Goal: Task Accomplishment & Management: Manage account settings

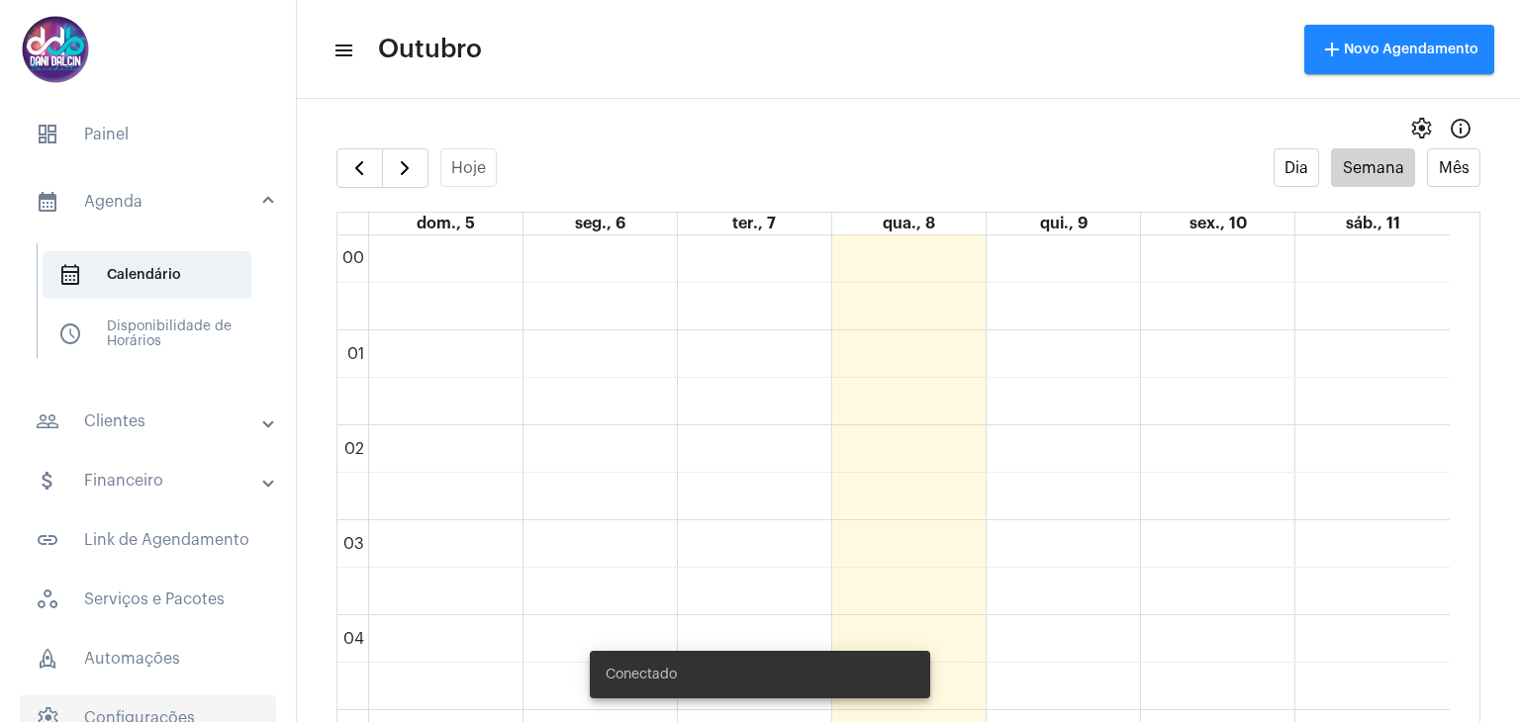
scroll to position [968, 0]
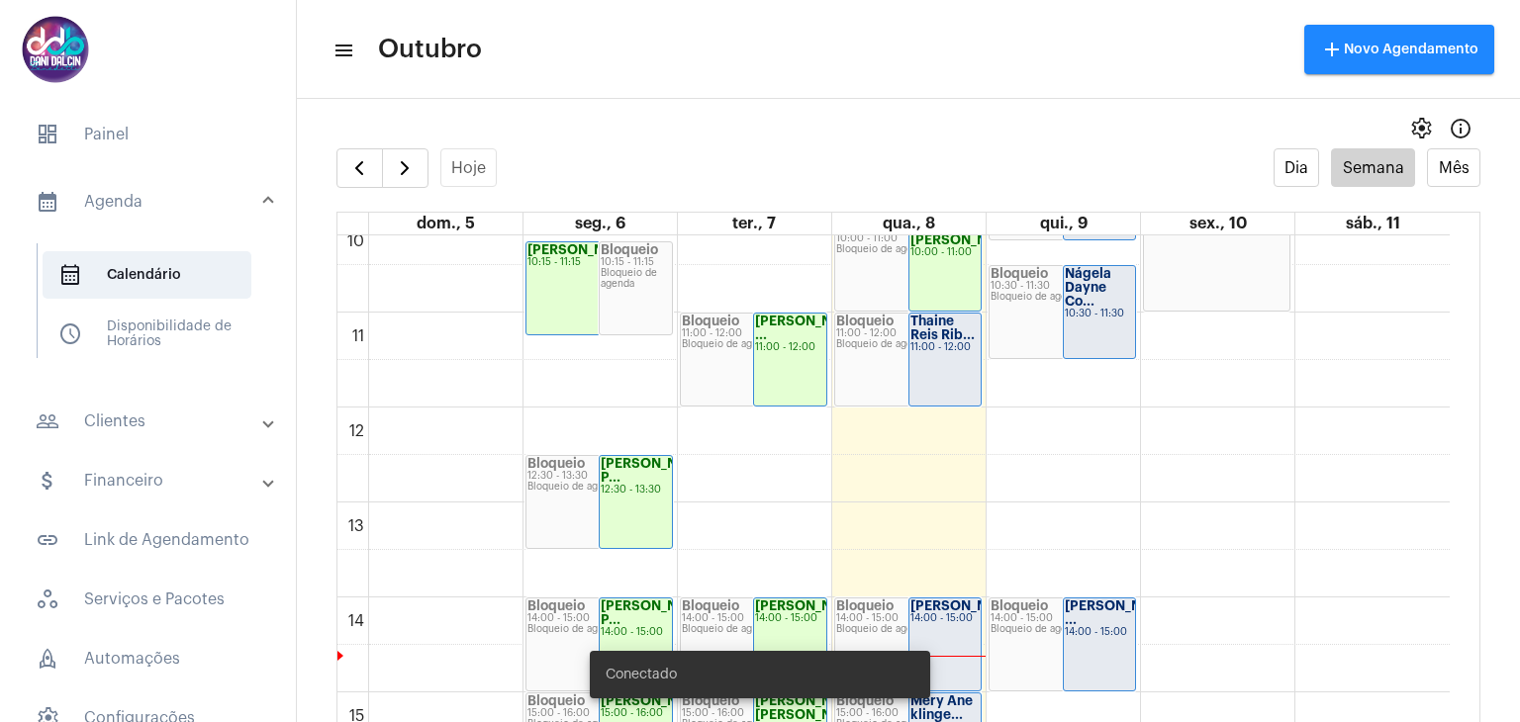
click at [122, 426] on mat-panel-title "people_outline Clientes" at bounding box center [150, 422] width 229 height 24
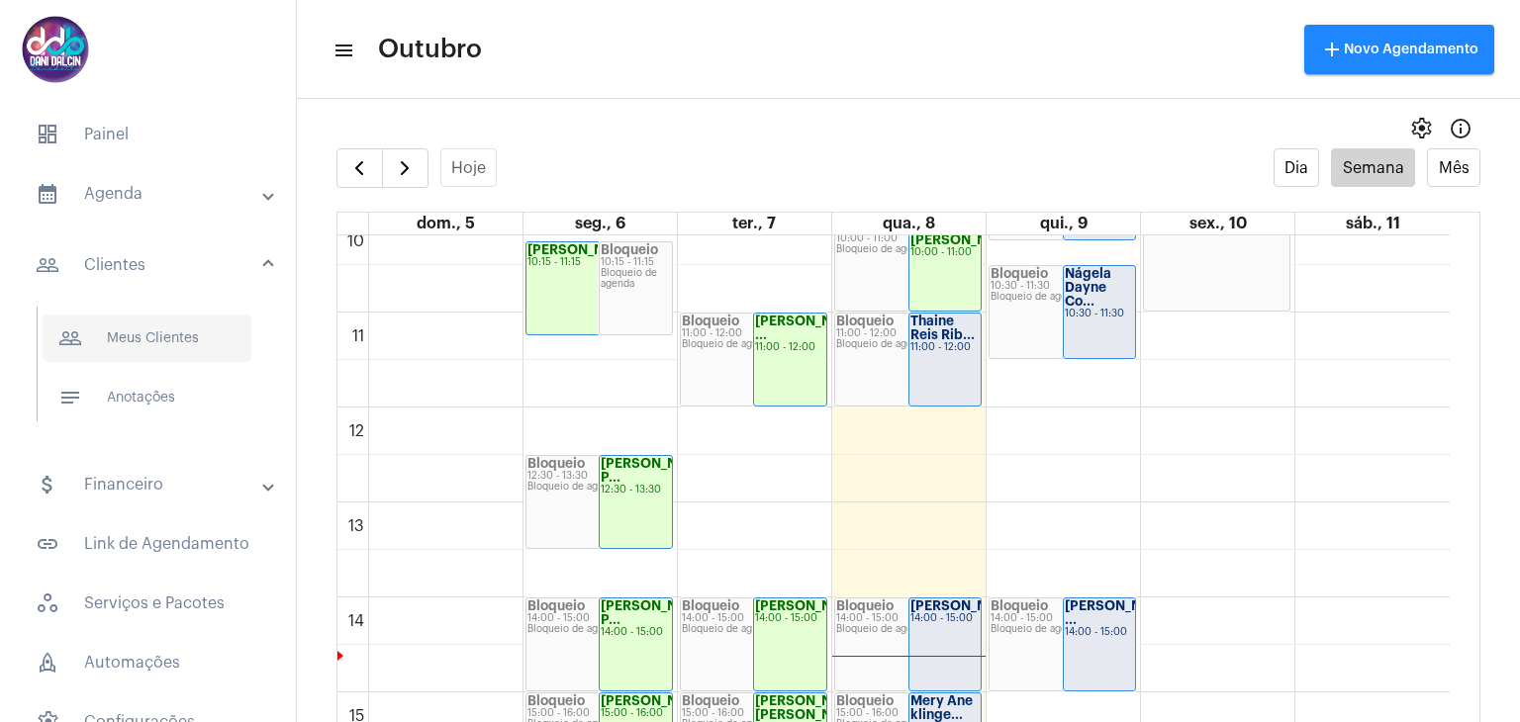
click at [146, 349] on span "people_outline Meus Clientes" at bounding box center [147, 339] width 209 height 48
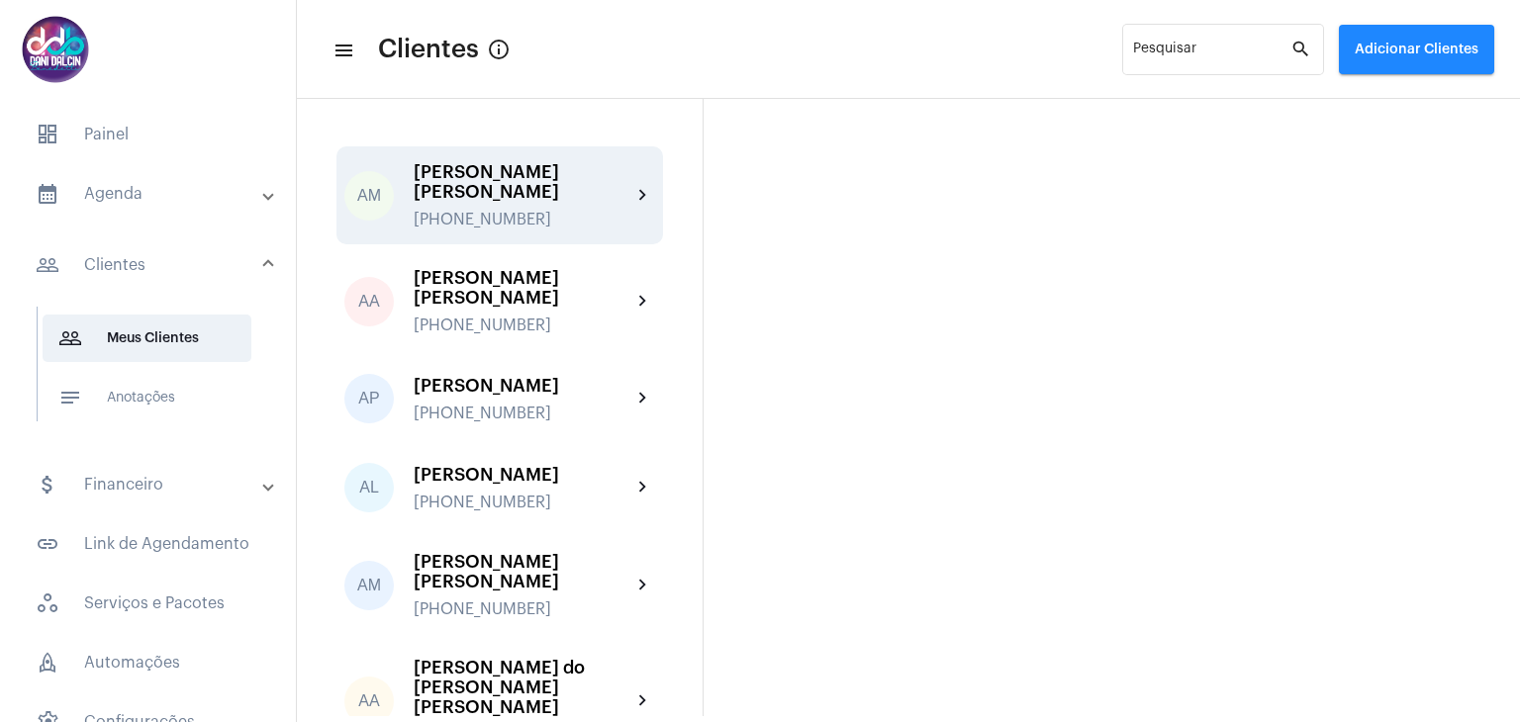
click at [503, 176] on div "[PERSON_NAME] [PERSON_NAME]" at bounding box center [523, 182] width 218 height 40
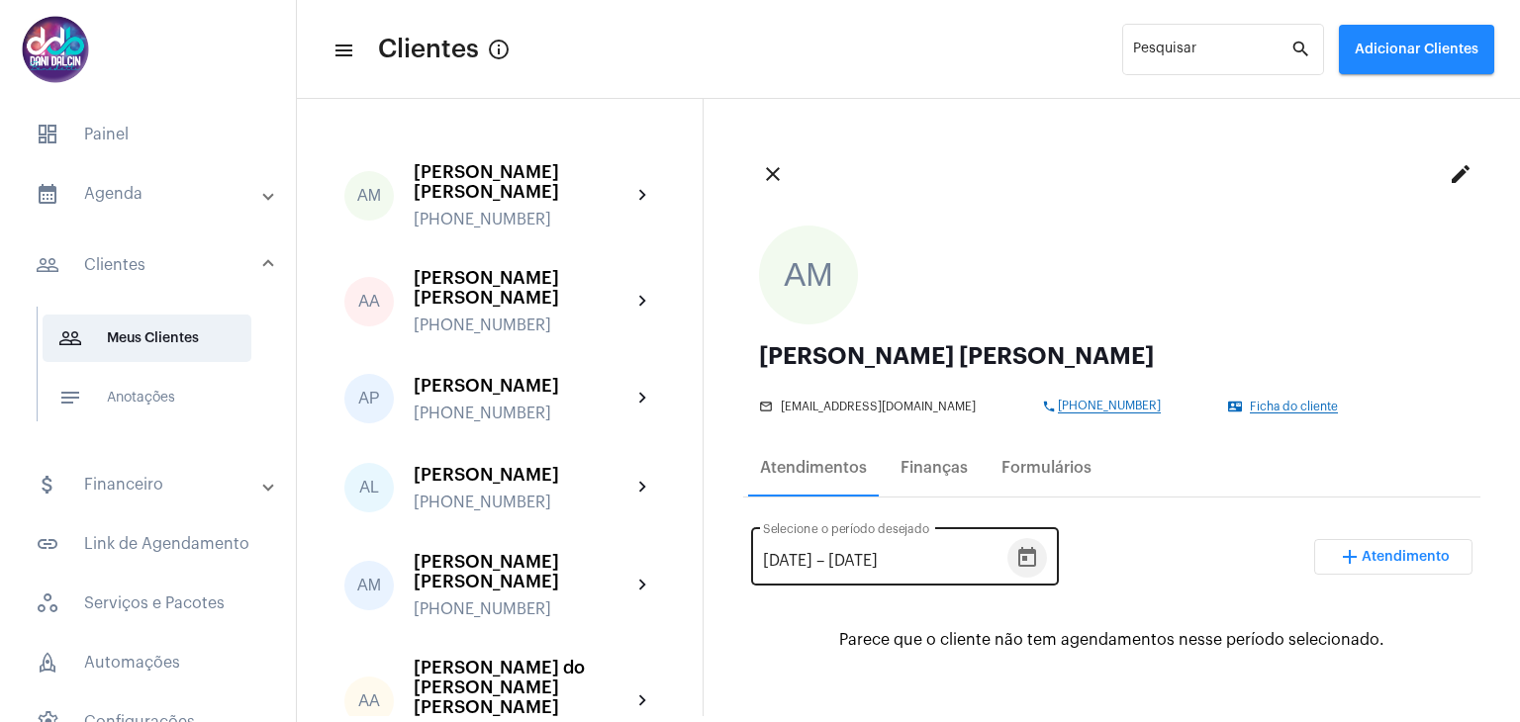
click at [1036, 566] on icon "Open calendar" at bounding box center [1027, 557] width 18 height 20
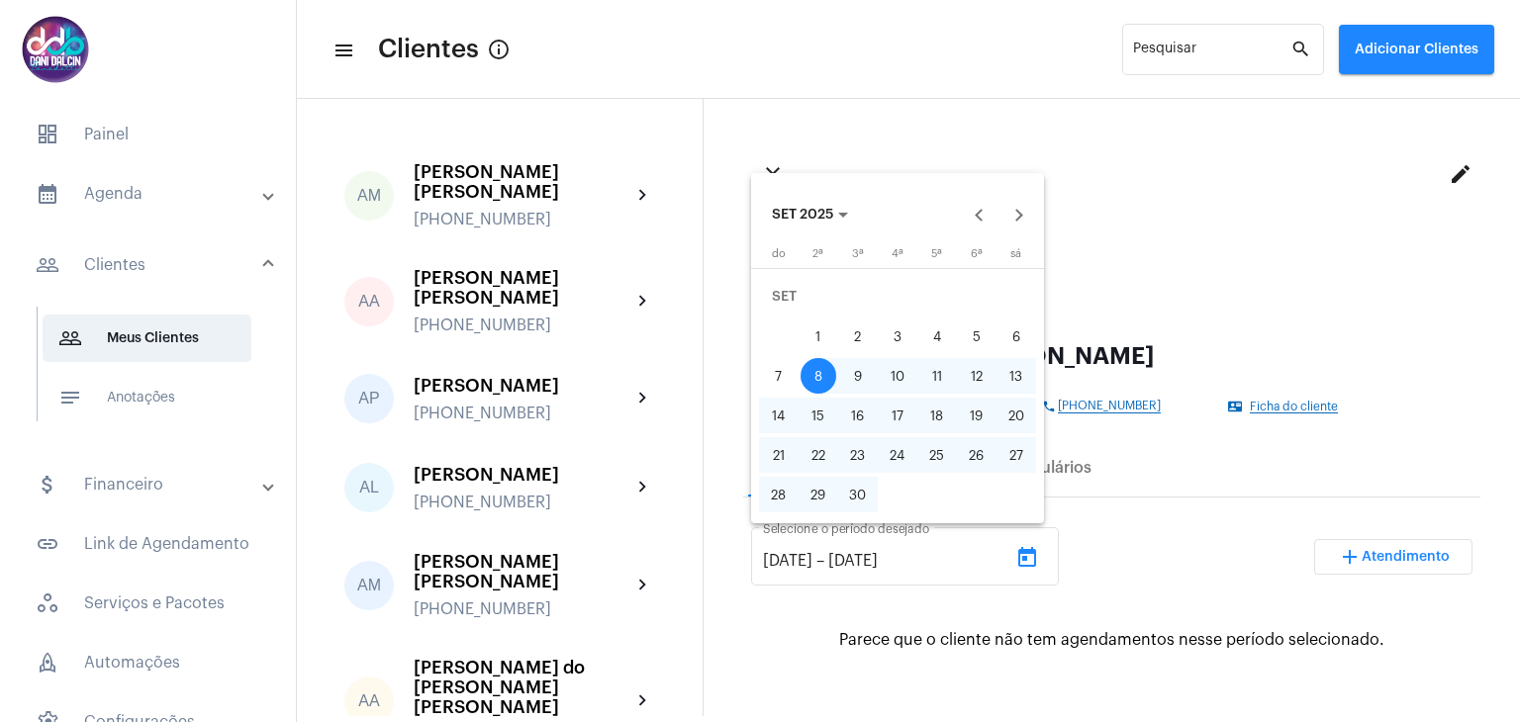
click at [803, 563] on div at bounding box center [760, 361] width 1520 height 722
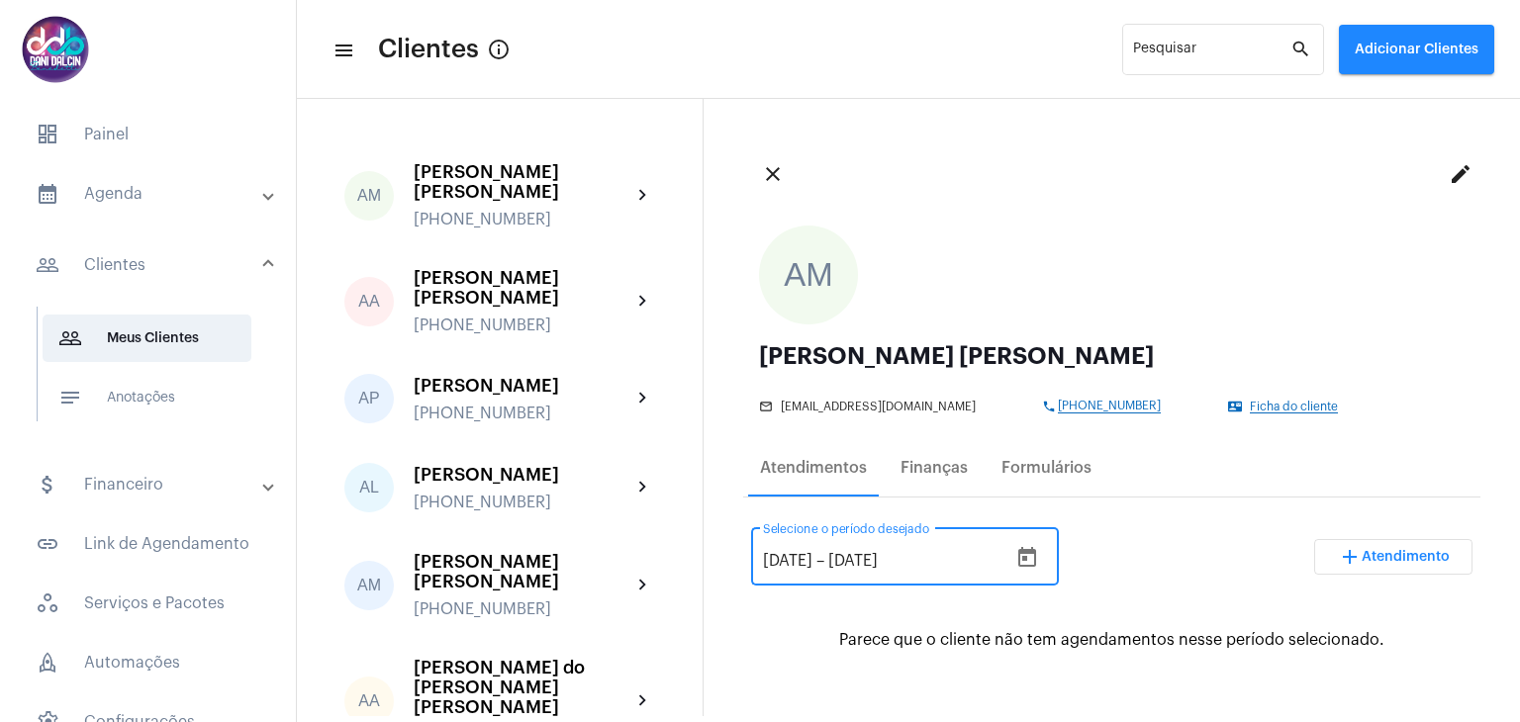
click at [803, 563] on input "[DATE]" at bounding box center [787, 561] width 49 height 18
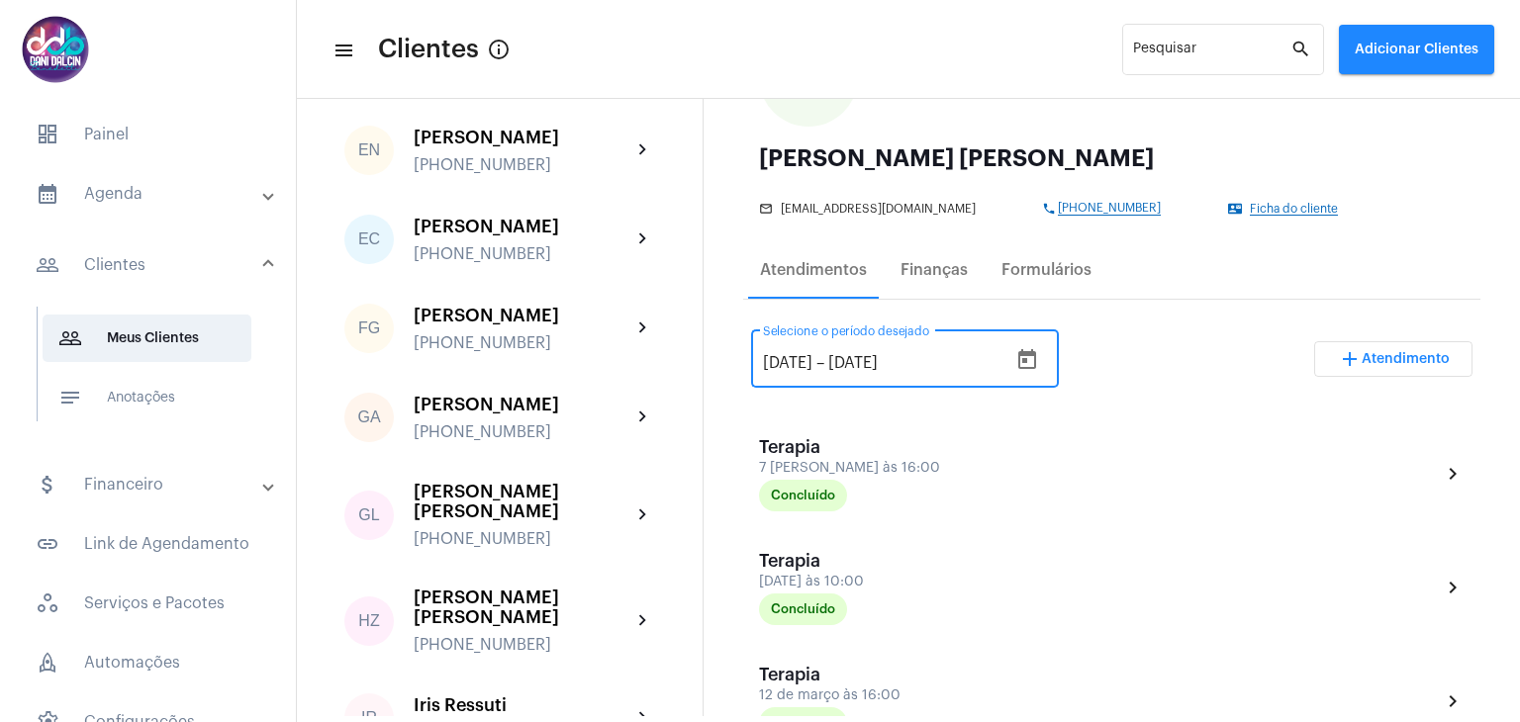
scroll to position [2276, 0]
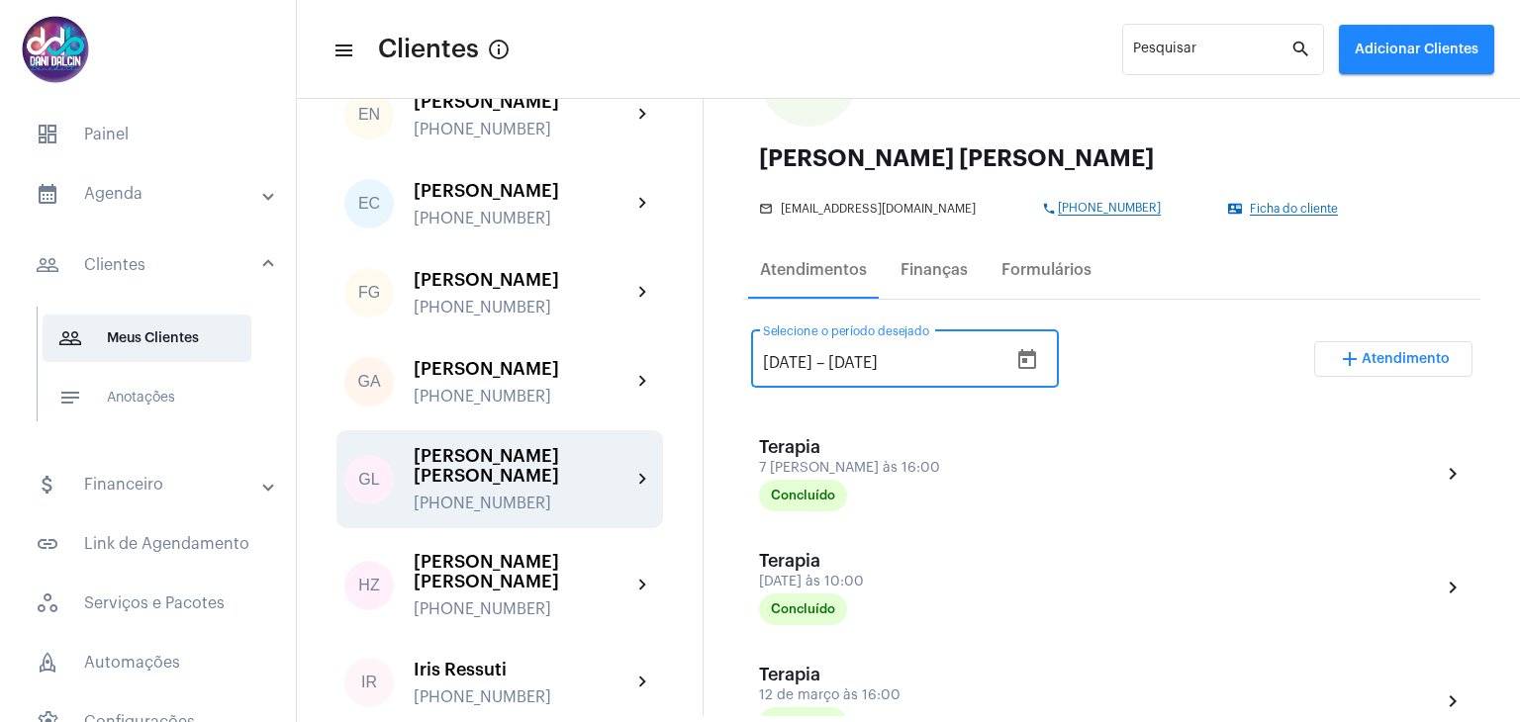
type input "[DATE]"
click at [519, 444] on div "GL [PERSON_NAME] [PERSON_NAME] [PHONE_NUMBER] chevron_right" at bounding box center [499, 479] width 327 height 98
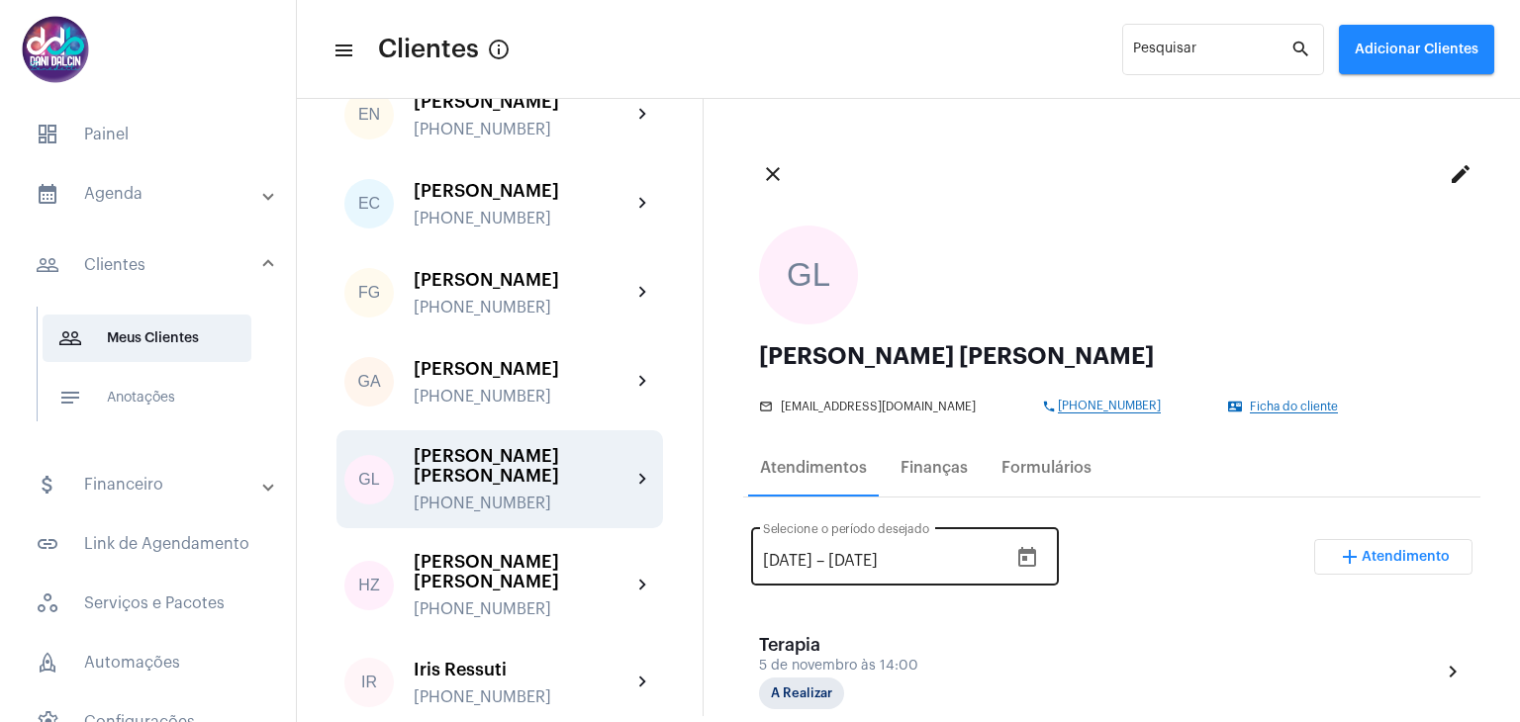
click at [812, 555] on input "[DATE]" at bounding box center [787, 561] width 49 height 18
click at [959, 547] on div "[DATE] [DATE] – [DATE] Selecione o período desejado" at bounding box center [885, 555] width 244 height 62
click at [789, 564] on input "[DATE]" at bounding box center [787, 561] width 49 height 18
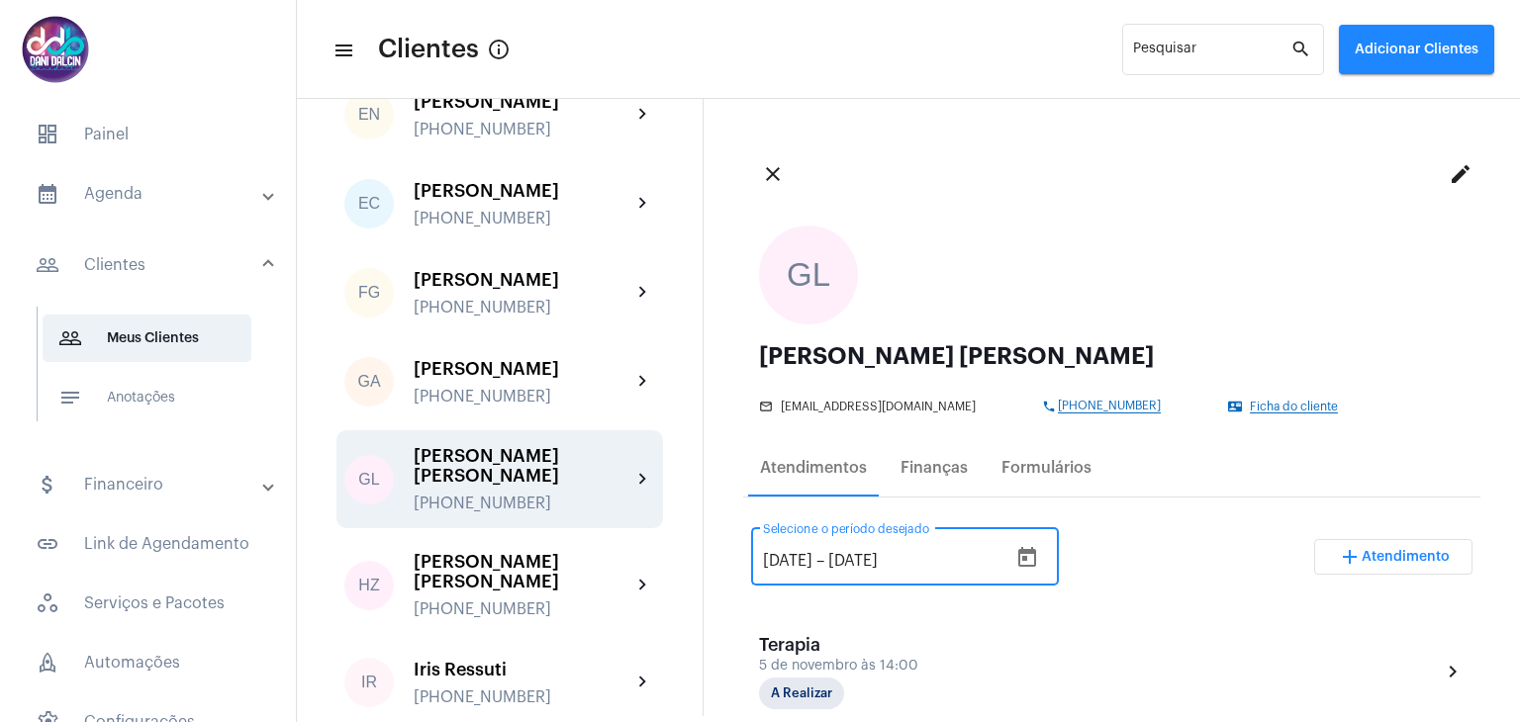
type input "[DATE]"
click at [997, 551] on div "[DATE] [DATE] – [DATE] Selecione o período desejado" at bounding box center [885, 555] width 244 height 62
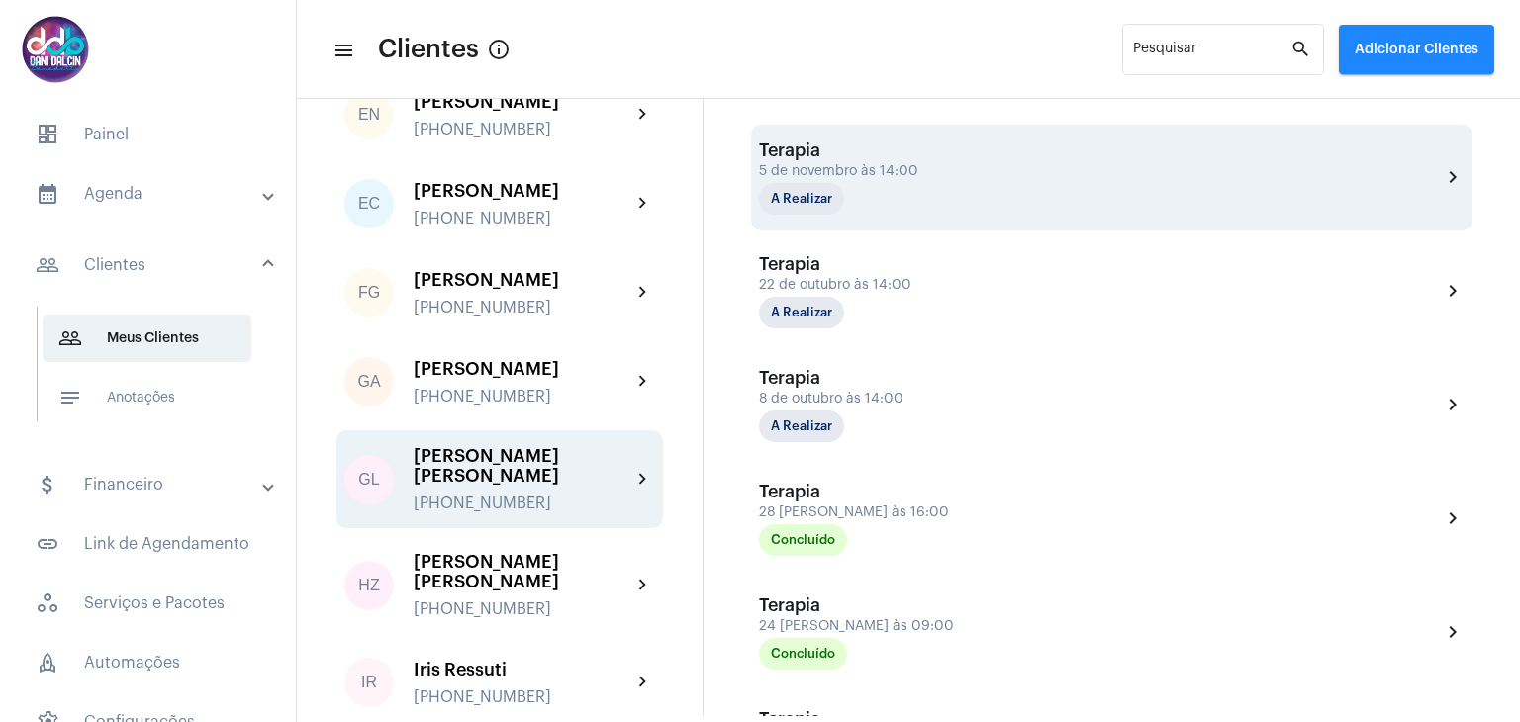
scroll to position [594, 0]
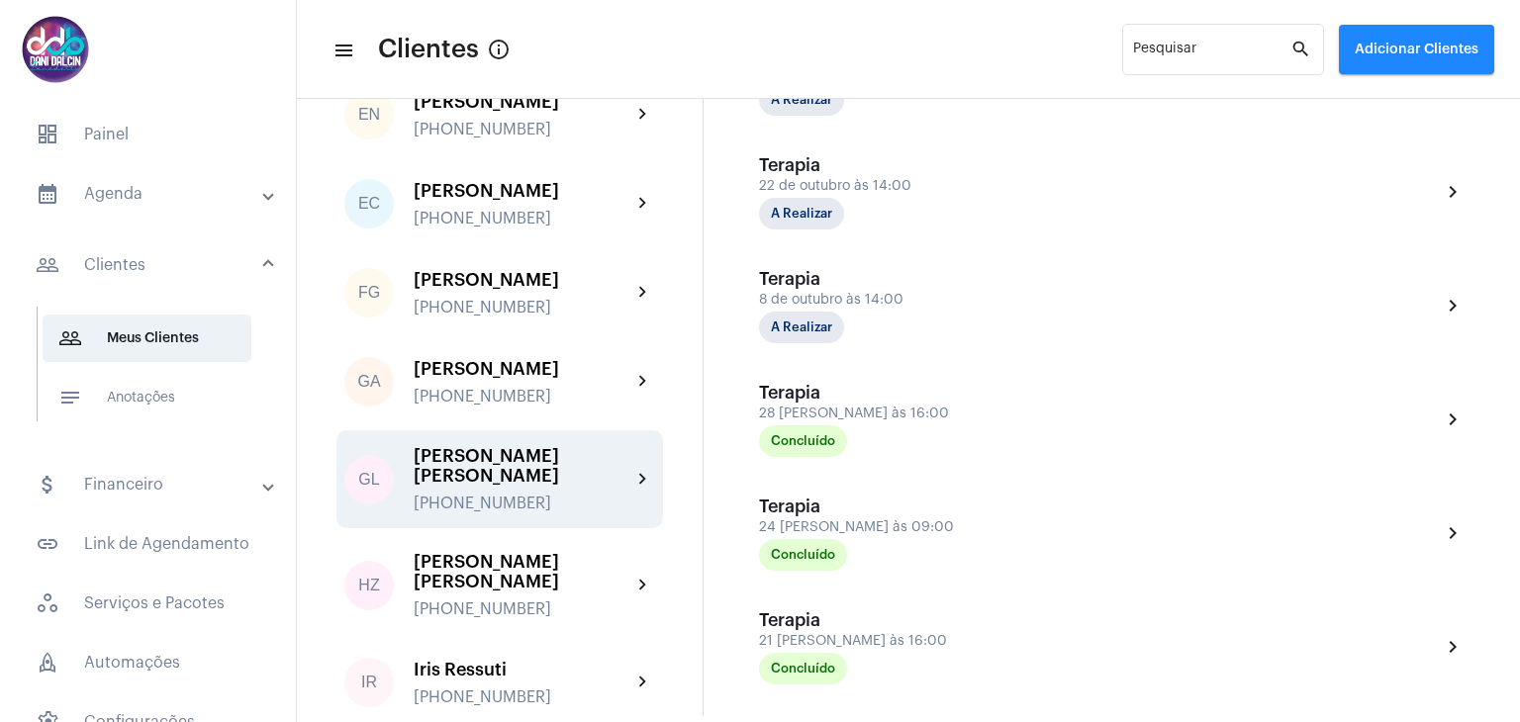
click at [127, 191] on mat-panel-title "calendar_month_outlined Agenda" at bounding box center [150, 194] width 229 height 24
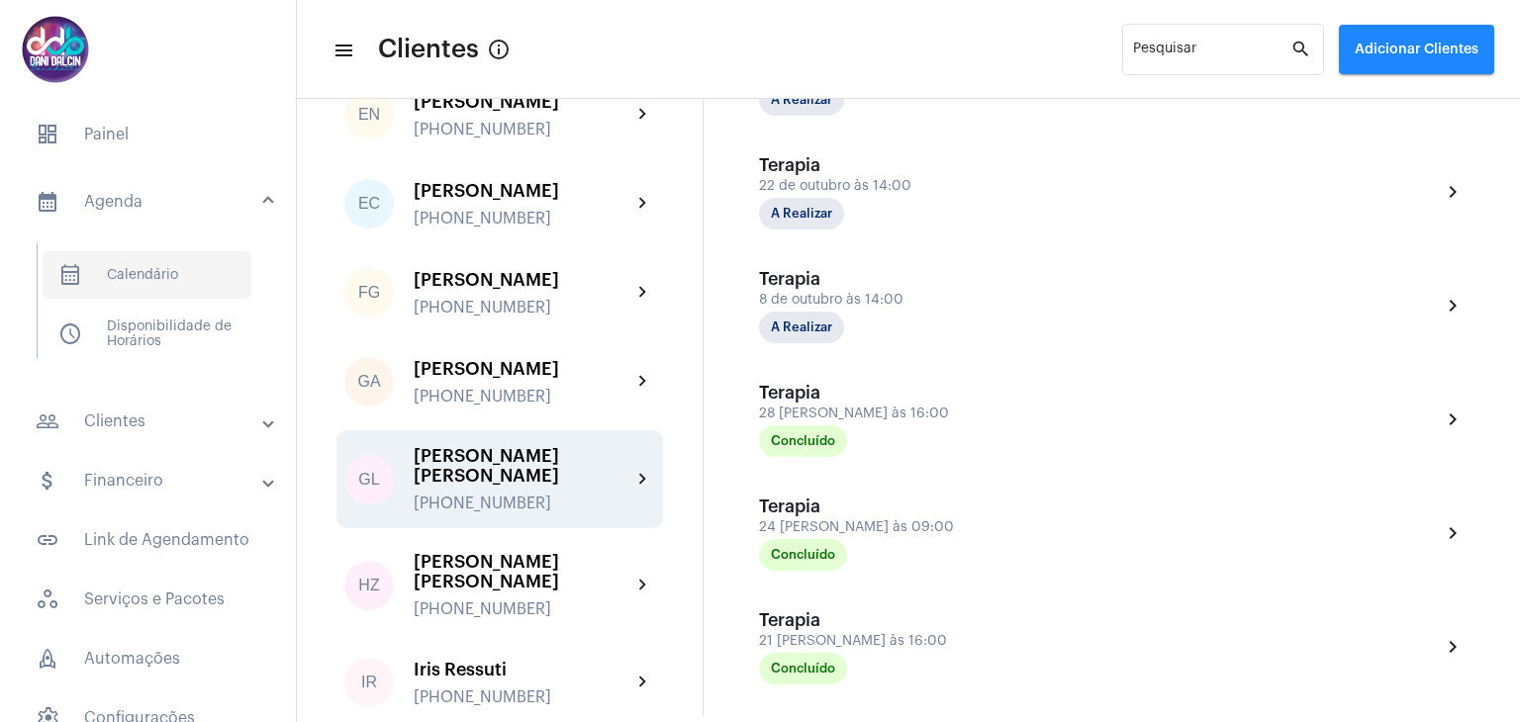
click at [128, 281] on span "calendar_month_outlined Calendário" at bounding box center [147, 275] width 209 height 48
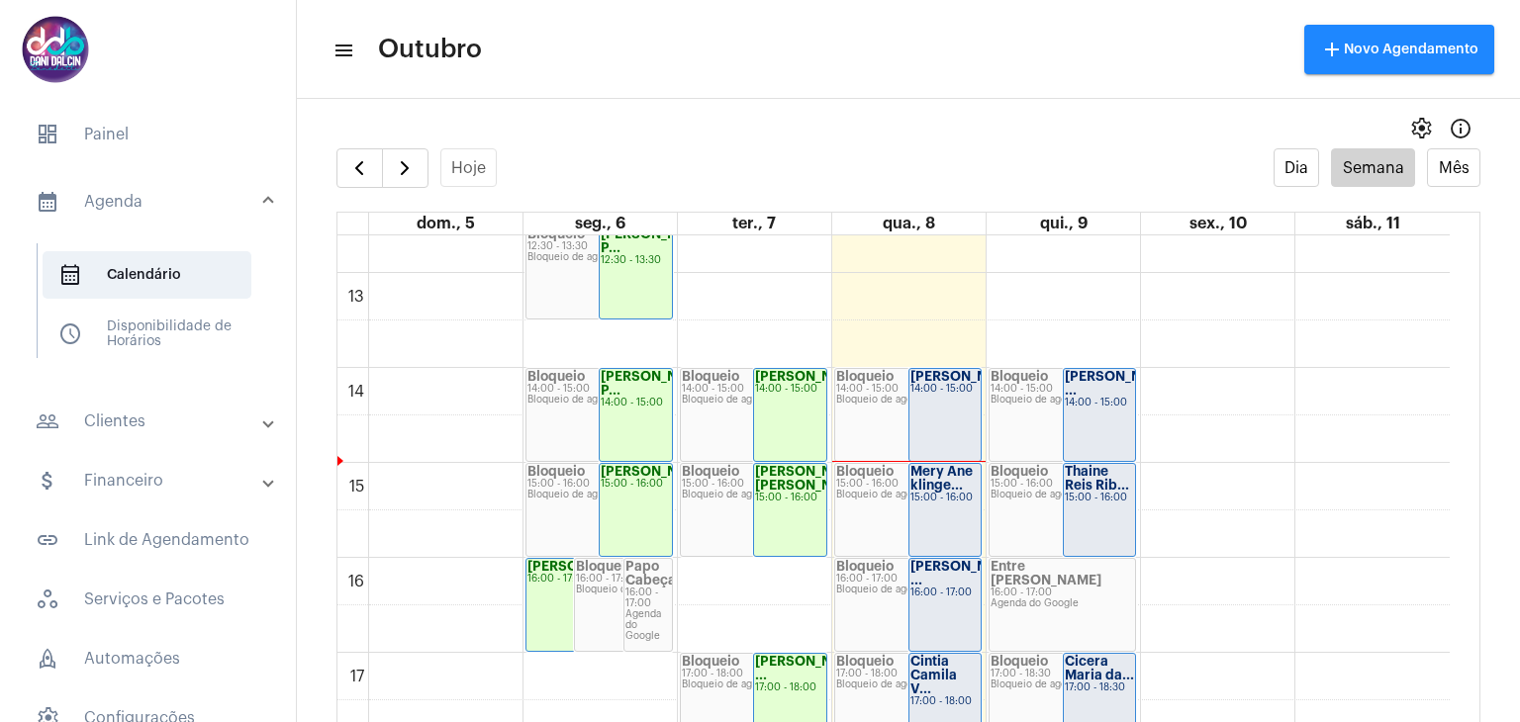
scroll to position [1166, 0]
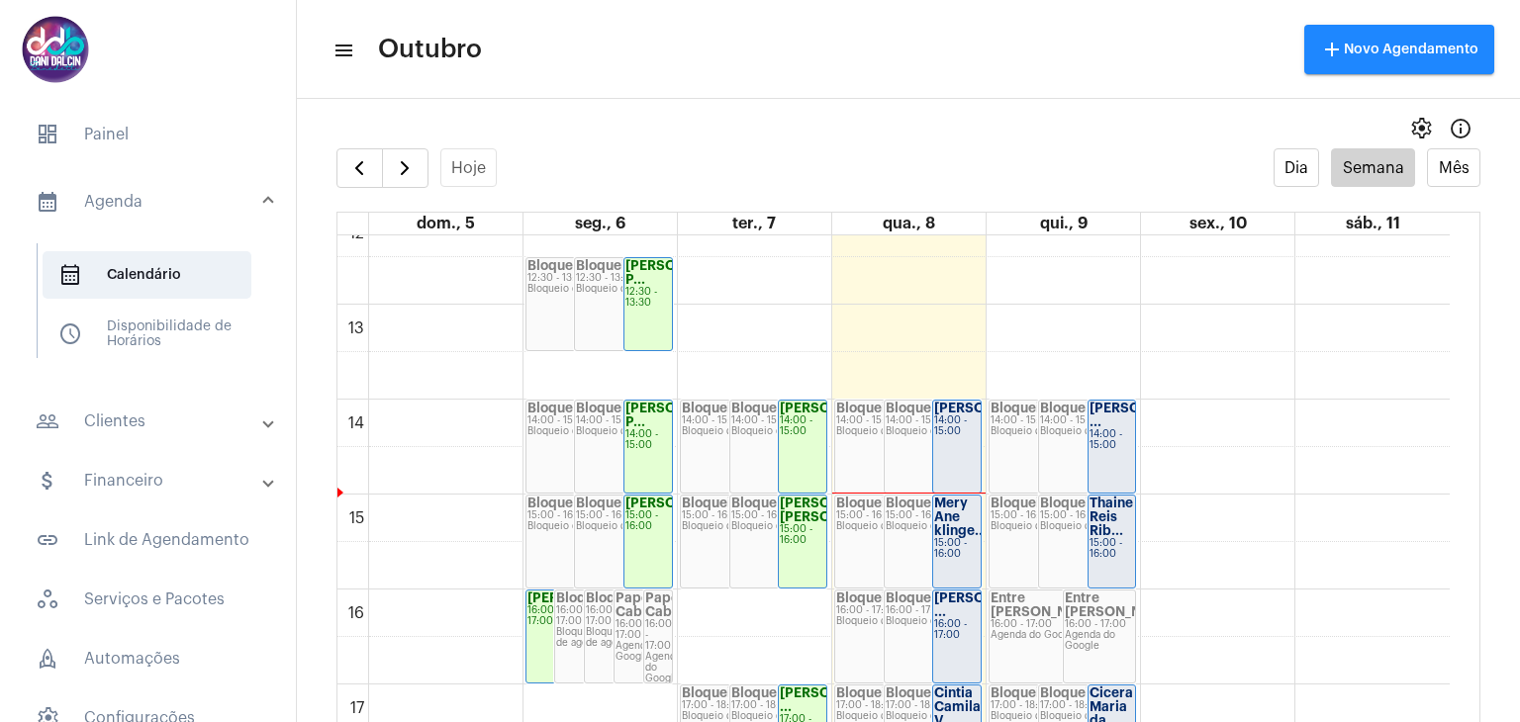
click at [946, 429] on div "14:00 - 15:00" at bounding box center [957, 427] width 46 height 22
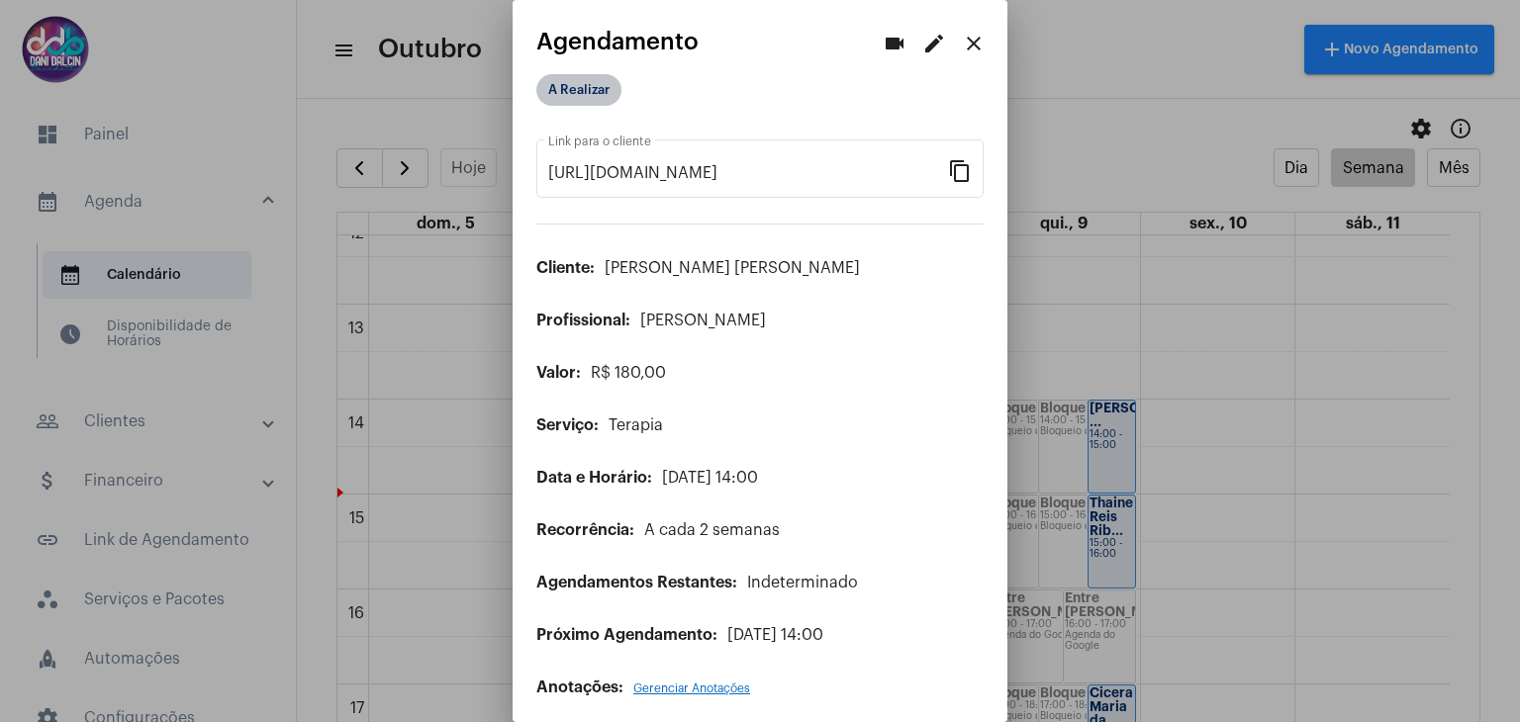
click at [566, 96] on mat-chip "A Realizar" at bounding box center [578, 90] width 85 height 32
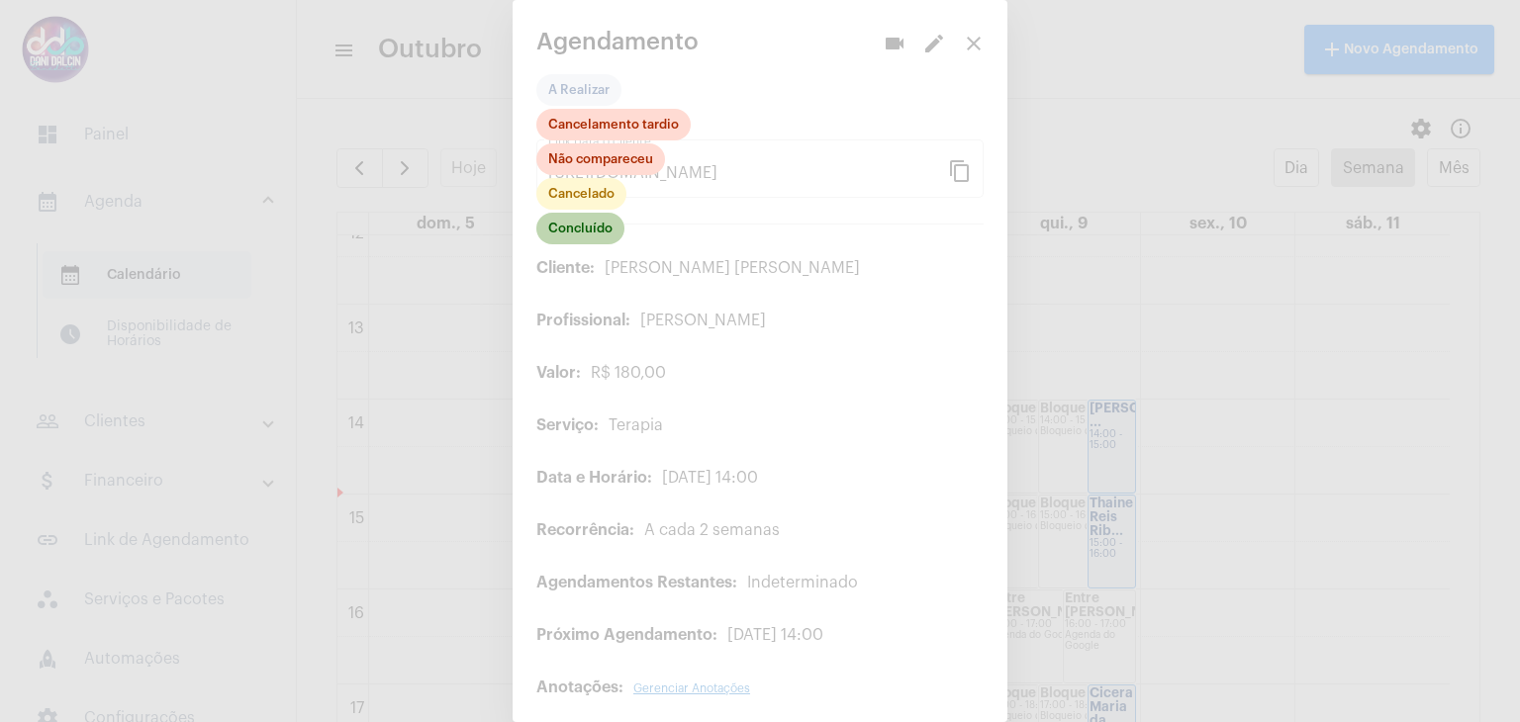
click at [590, 234] on mat-chip "Concluído" at bounding box center [580, 229] width 88 height 32
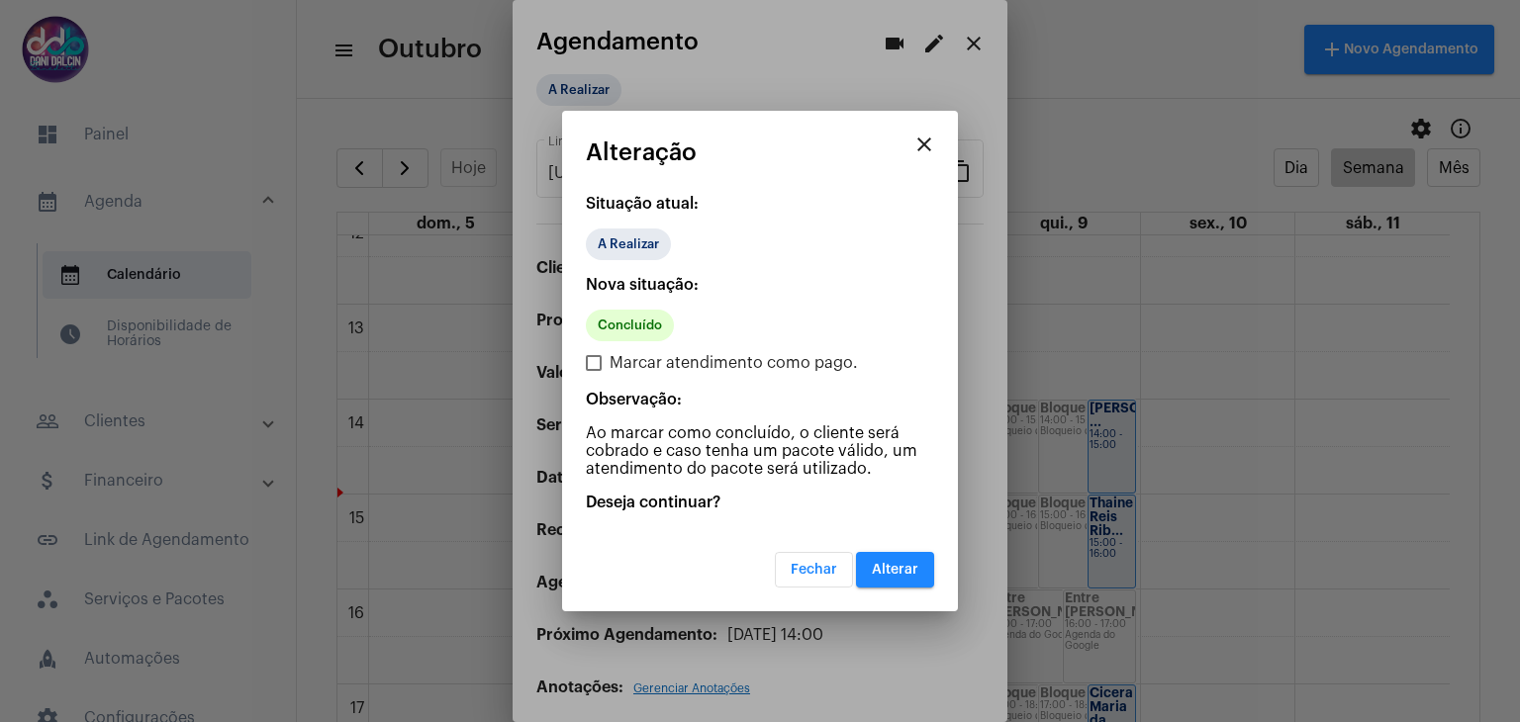
click at [906, 555] on button "Alterar" at bounding box center [895, 570] width 78 height 36
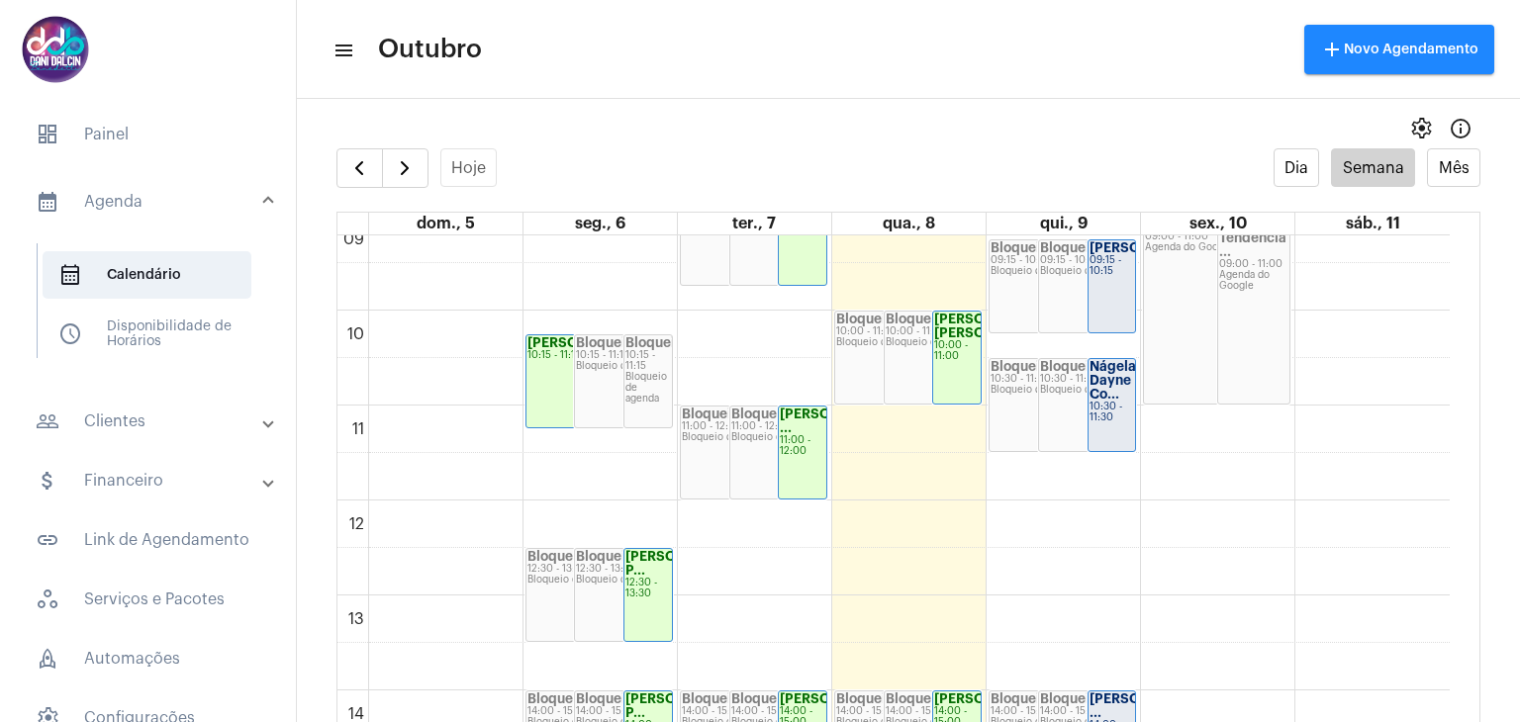
scroll to position [1067, 0]
